Goal: Transaction & Acquisition: Subscribe to service/newsletter

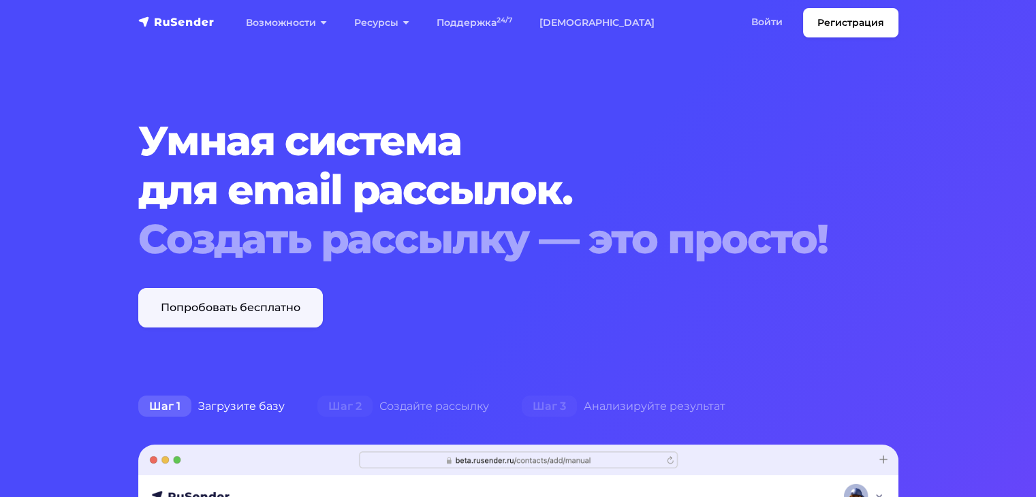
click at [254, 314] on link "Попробовать бесплатно" at bounding box center [230, 308] width 185 height 40
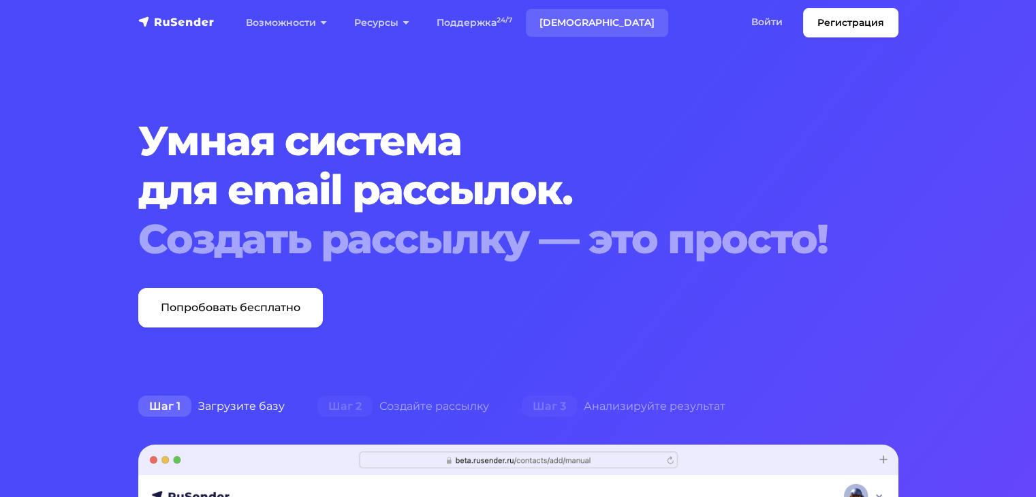
click at [563, 14] on link "[DEMOGRAPHIC_DATA]" at bounding box center [597, 23] width 142 height 28
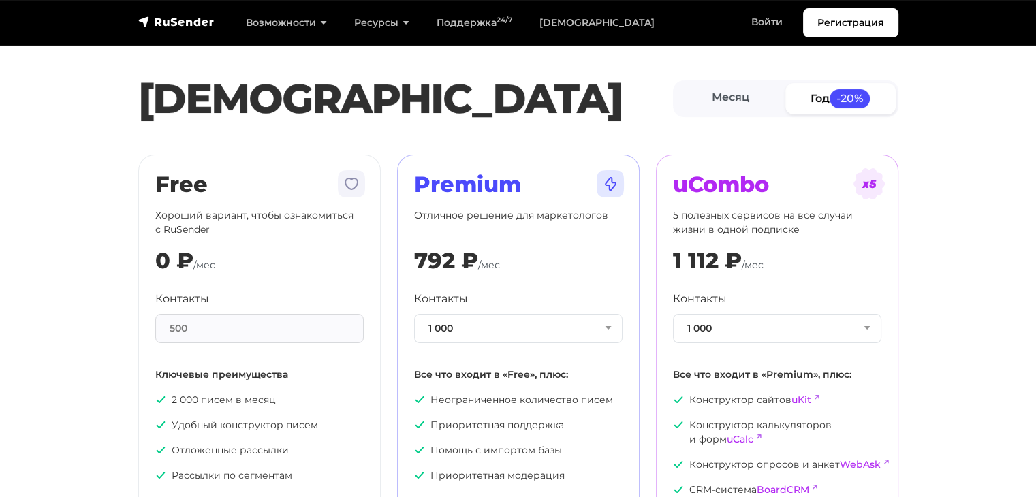
scroll to position [91, 0]
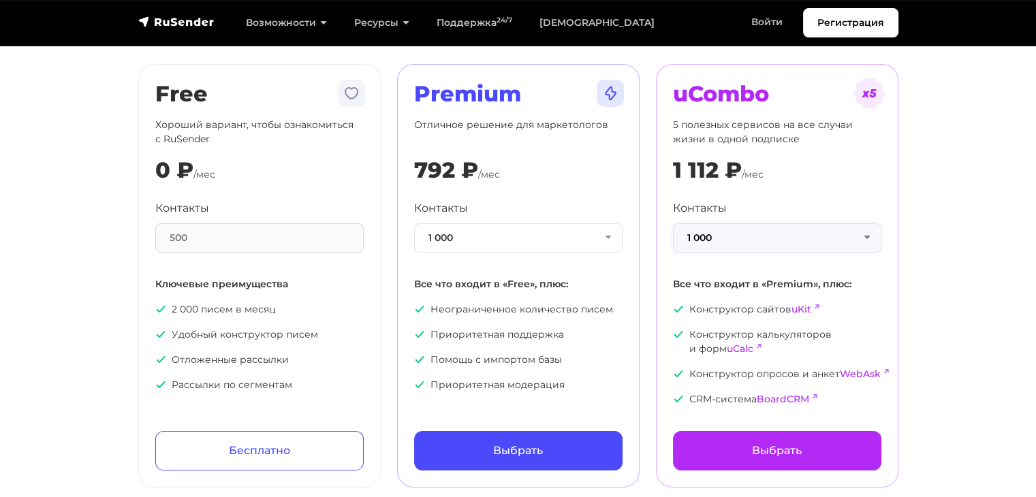
click at [759, 240] on button "1 000" at bounding box center [777, 237] width 208 height 29
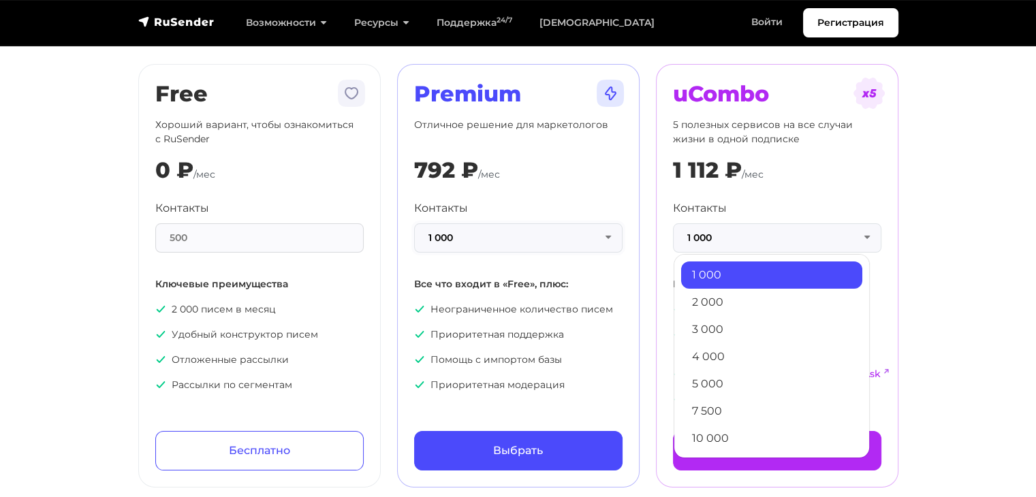
click at [503, 238] on button "1 000" at bounding box center [518, 237] width 208 height 29
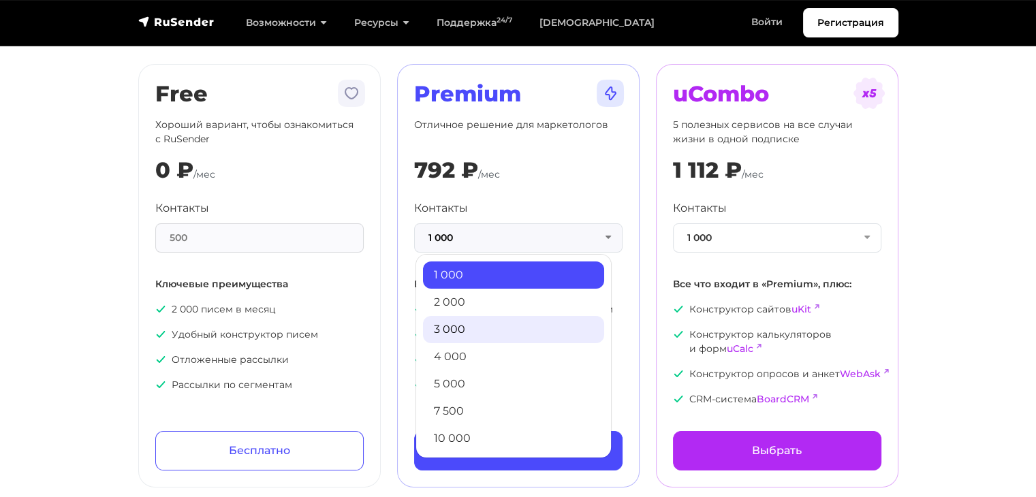
click at [477, 330] on link "3 000" at bounding box center [513, 329] width 181 height 27
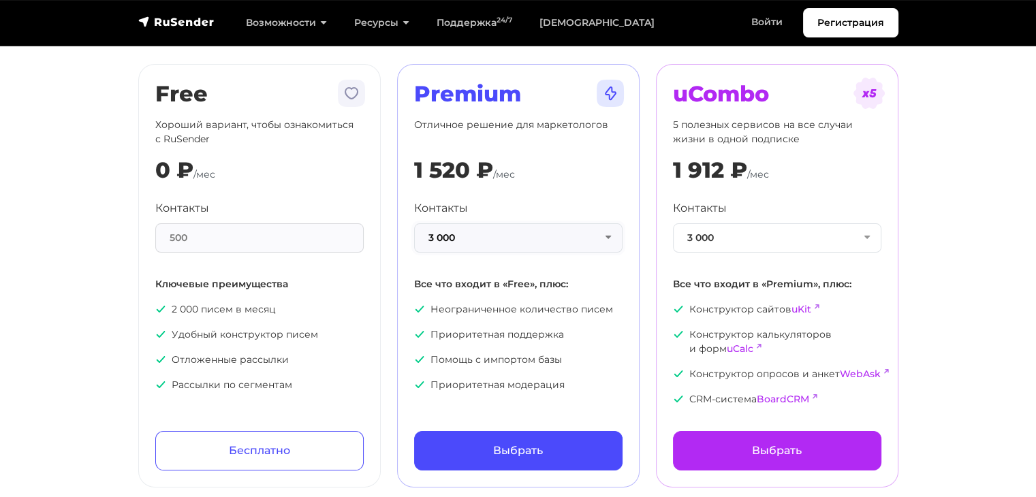
click at [487, 240] on button "3 000" at bounding box center [518, 237] width 208 height 29
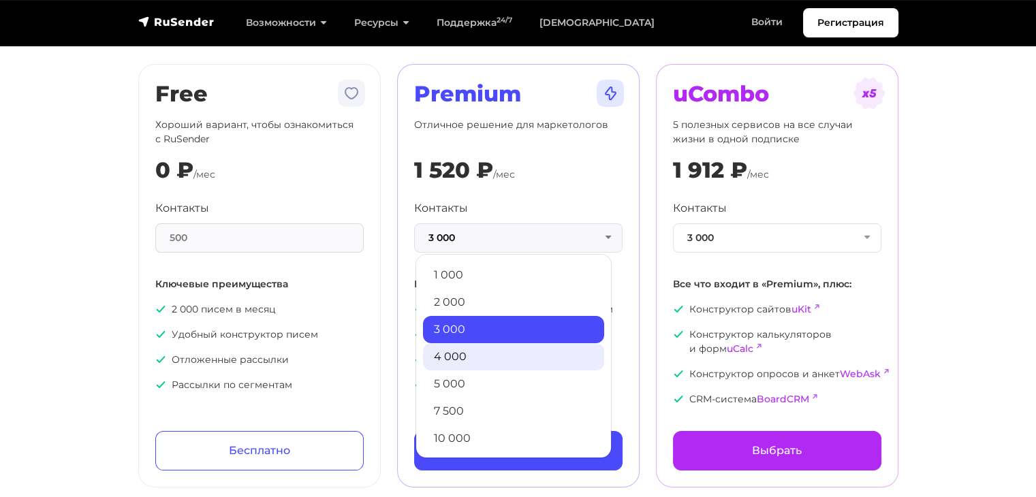
click at [481, 349] on link "4 000" at bounding box center [513, 356] width 181 height 27
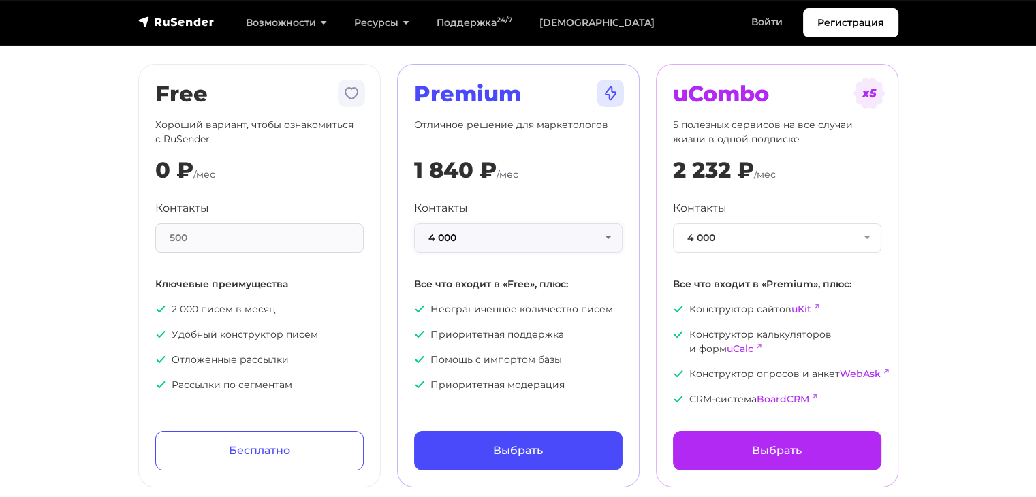
click at [491, 227] on button "4 000" at bounding box center [518, 237] width 208 height 29
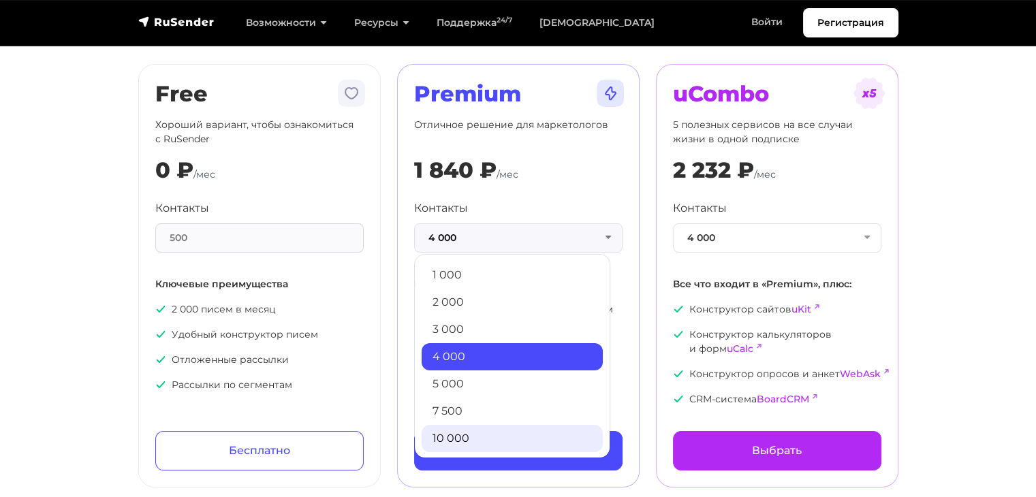
click at [502, 428] on link "10 000" at bounding box center [512, 438] width 181 height 27
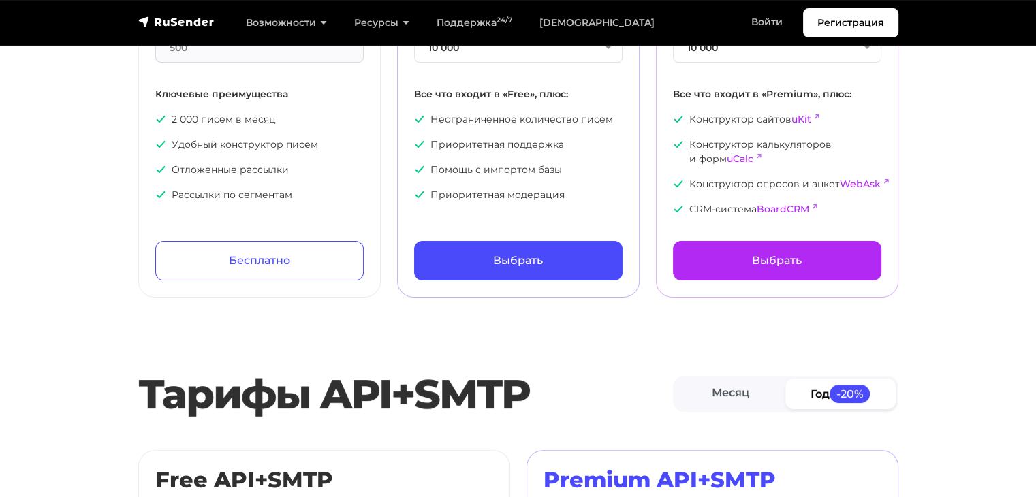
scroll to position [181, 0]
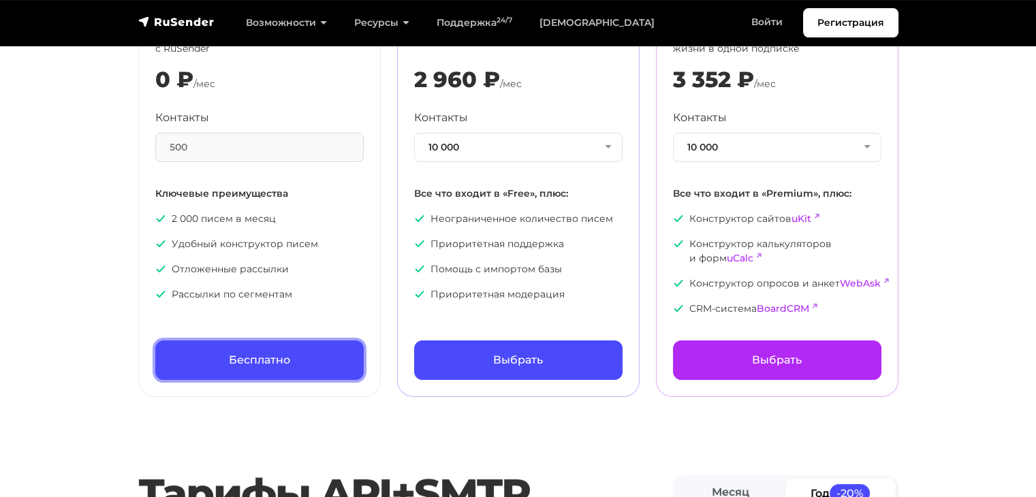
click at [270, 363] on link "Бесплатно" at bounding box center [259, 361] width 208 height 40
